Goal: Use online tool/utility: Utilize a website feature to perform a specific function

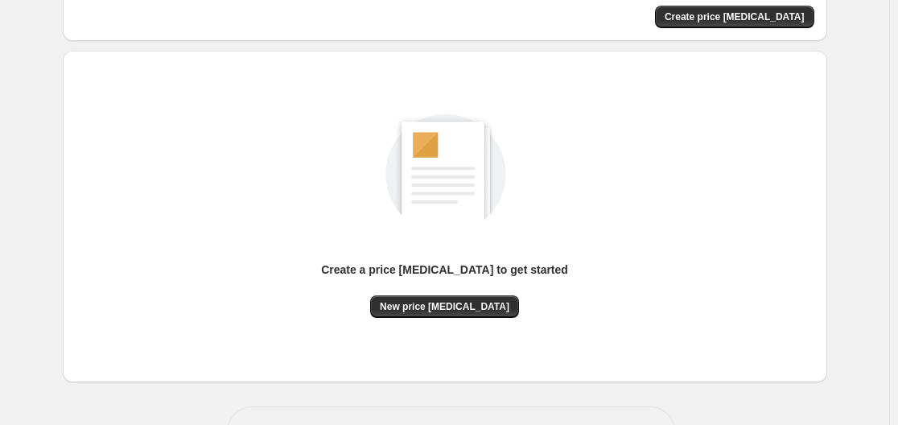
scroll to position [178, 0]
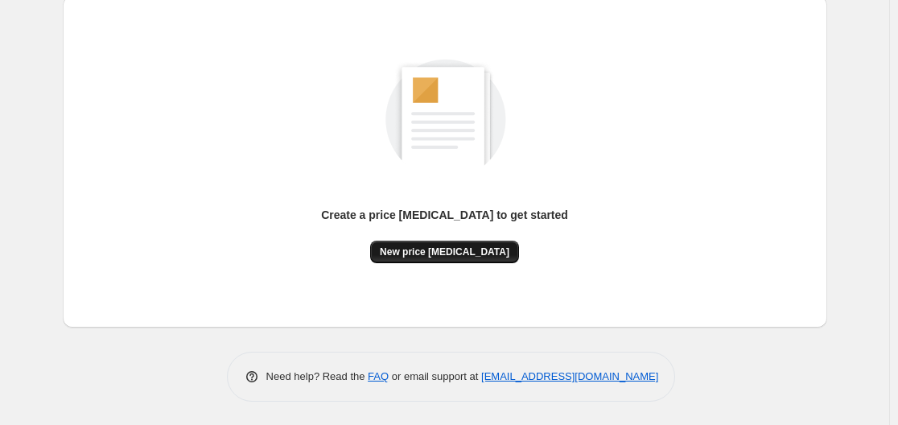
click at [427, 255] on span "New price [MEDICAL_DATA]" at bounding box center [445, 251] width 130 height 13
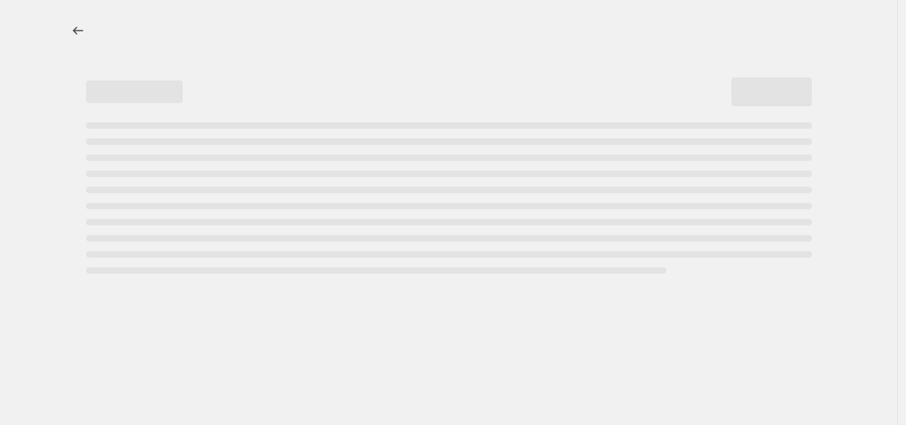
select select "percentage"
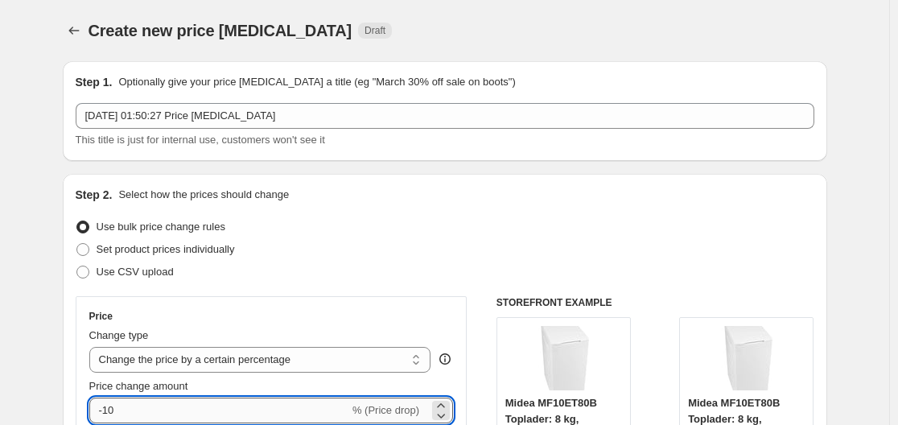
click at [168, 405] on input "-10" at bounding box center [219, 411] width 260 height 26
type input "-1"
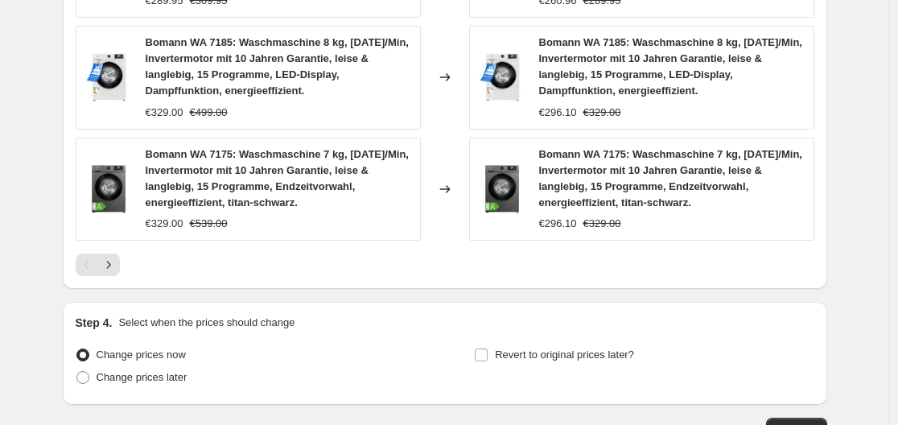
scroll to position [1372, 0]
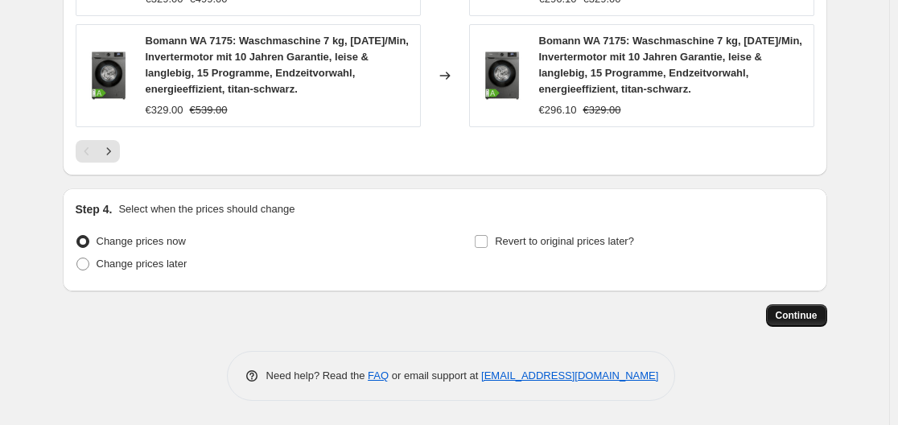
type input "-35"
click at [803, 321] on span "Continue" at bounding box center [797, 315] width 42 height 13
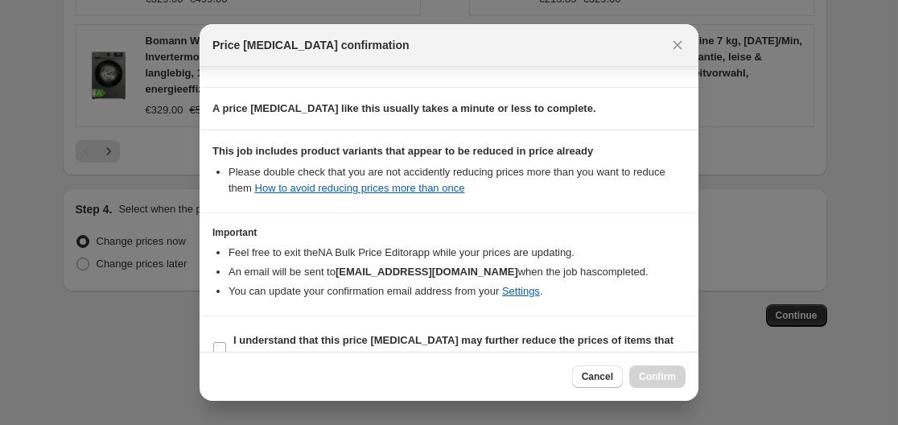
scroll to position [253, 0]
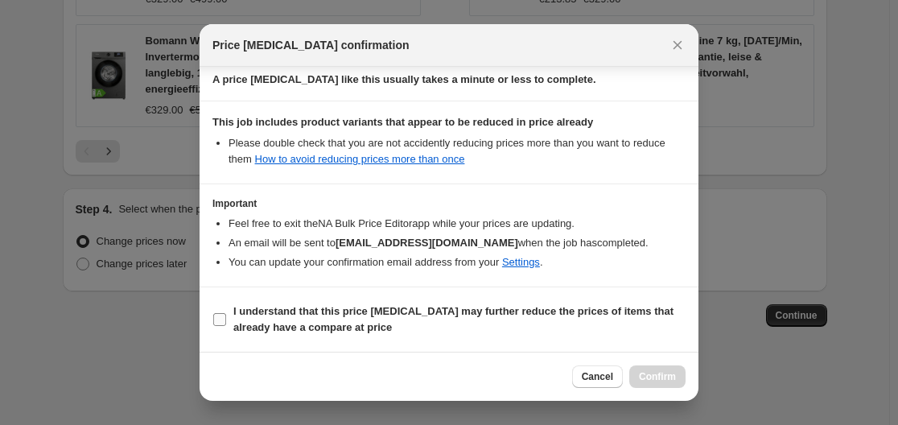
drag, startPoint x: 232, startPoint y: 332, endPoint x: 373, endPoint y: 333, distance: 140.9
click at [233, 332] on label "I understand that this price [MEDICAL_DATA] may further reduce the prices of it…" at bounding box center [448, 319] width 473 height 39
click at [226, 326] on input "I understand that this price [MEDICAL_DATA] may further reduce the prices of it…" at bounding box center [219, 319] width 13 height 13
checkbox input "true"
click at [666, 381] on span "Confirm" at bounding box center [657, 376] width 37 height 13
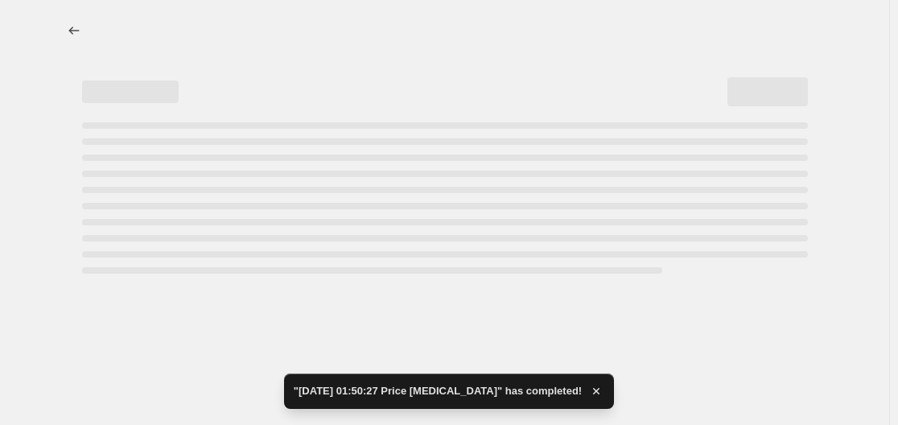
select select "percentage"
